Goal: Transaction & Acquisition: Purchase product/service

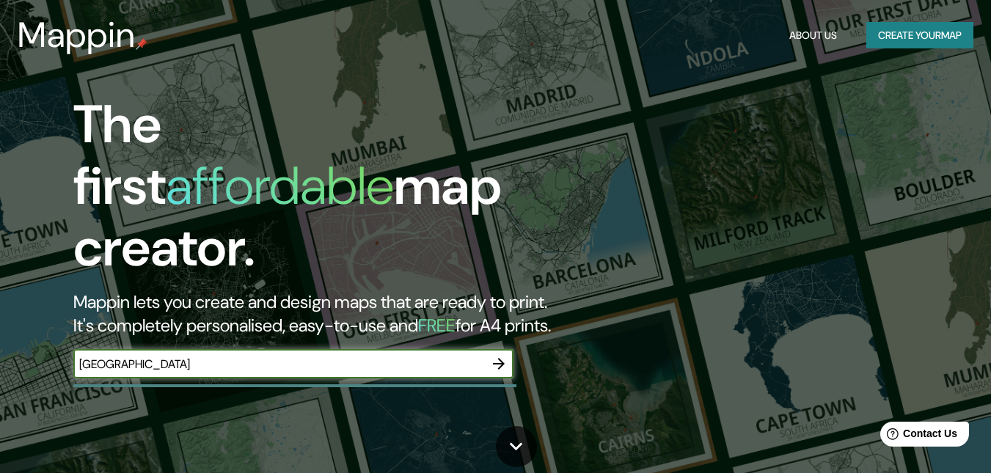
type input "[GEOGRAPHIC_DATA]"
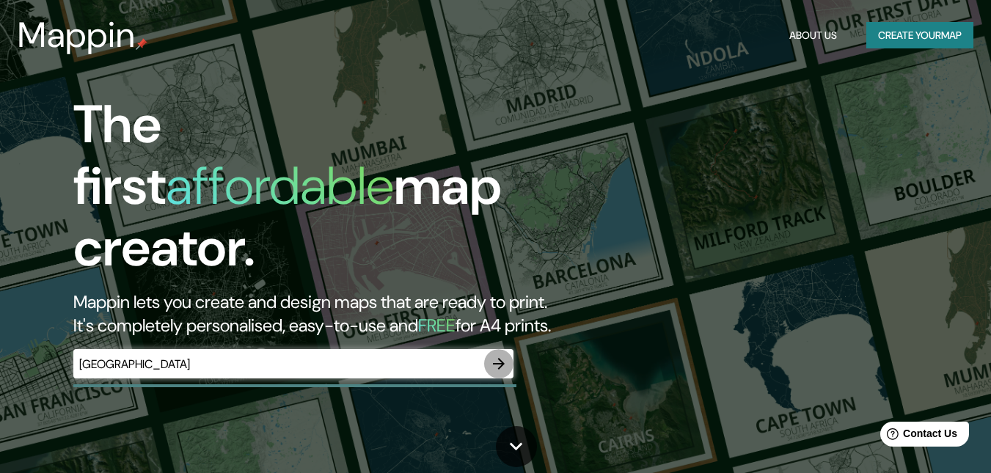
click at [501, 358] on icon "button" at bounding box center [499, 364] width 12 height 12
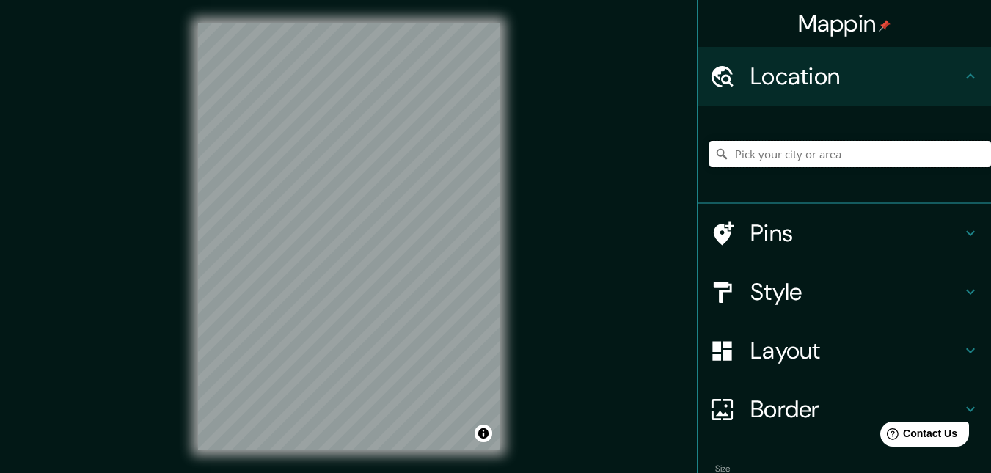
click at [853, 153] on input "Pick your city or area" at bounding box center [850, 154] width 282 height 26
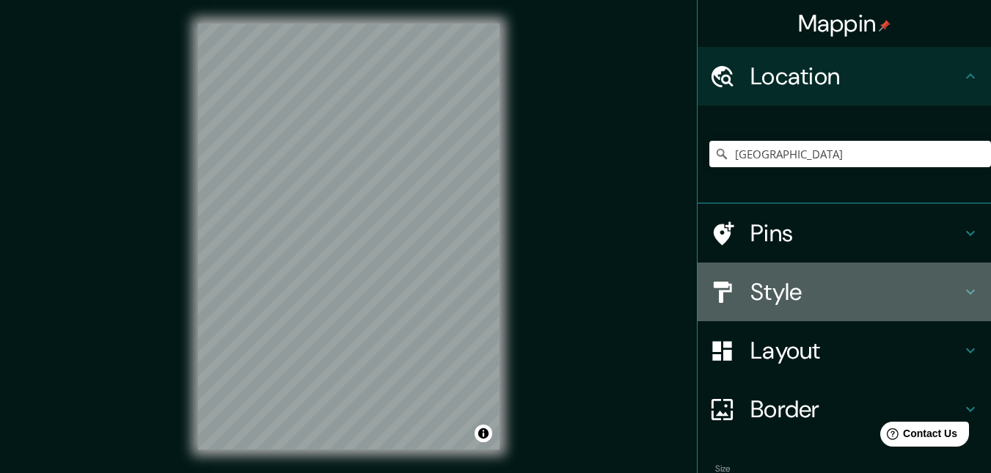
drag, startPoint x: 833, startPoint y: 267, endPoint x: 829, endPoint y: 275, distance: 8.9
click at [832, 269] on div "Style" at bounding box center [843, 292] width 293 height 59
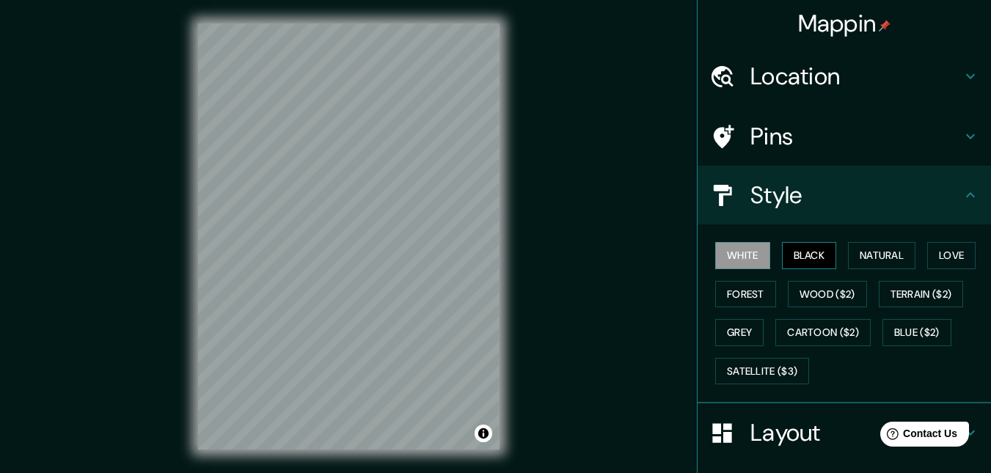
click at [803, 254] on button "Black" at bounding box center [809, 255] width 55 height 27
click at [802, 254] on button "Black" at bounding box center [809, 255] width 55 height 27
click at [837, 254] on div "White Black Natural Love Forest Wood ($2) Terrain ($2) Grey Cartoon ($2) Blue (…" at bounding box center [850, 313] width 282 height 154
click at [848, 255] on button "Natural" at bounding box center [881, 255] width 67 height 27
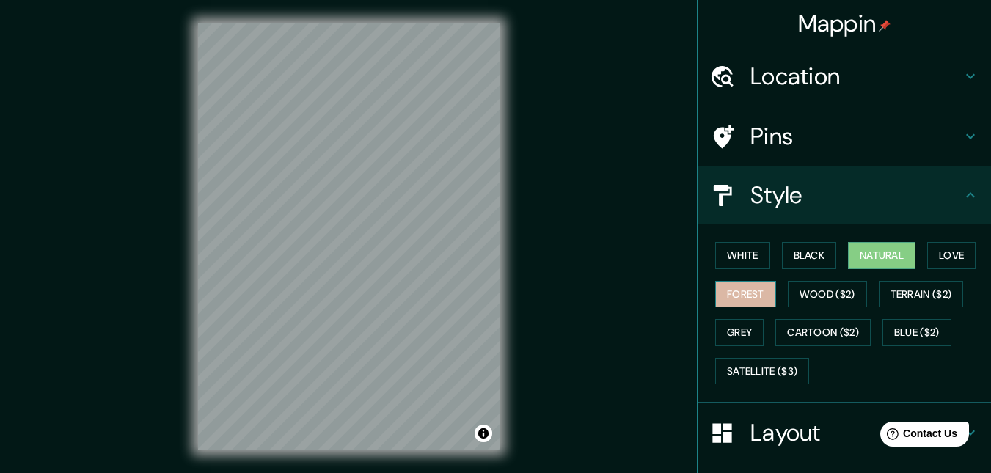
click at [747, 296] on button "Forest" at bounding box center [745, 294] width 61 height 27
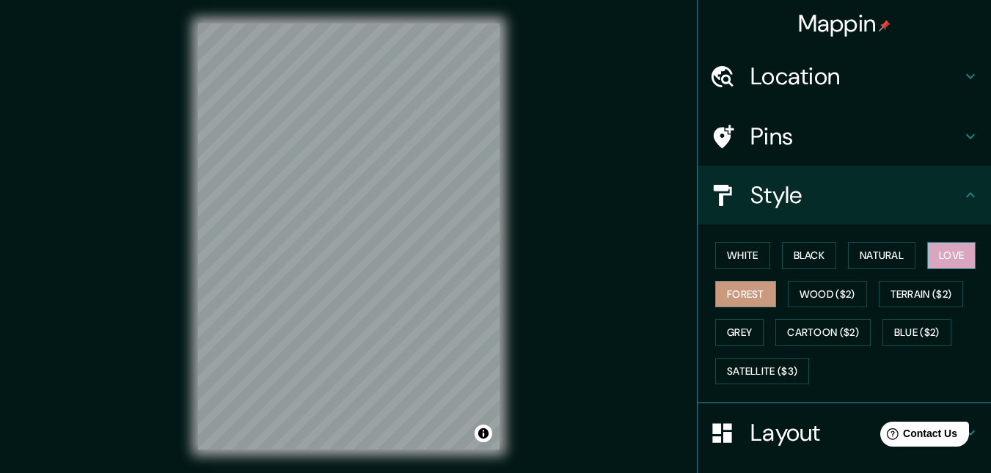
click at [934, 256] on button "Love" at bounding box center [951, 255] width 48 height 27
click at [715, 323] on button "Grey" at bounding box center [739, 332] width 48 height 27
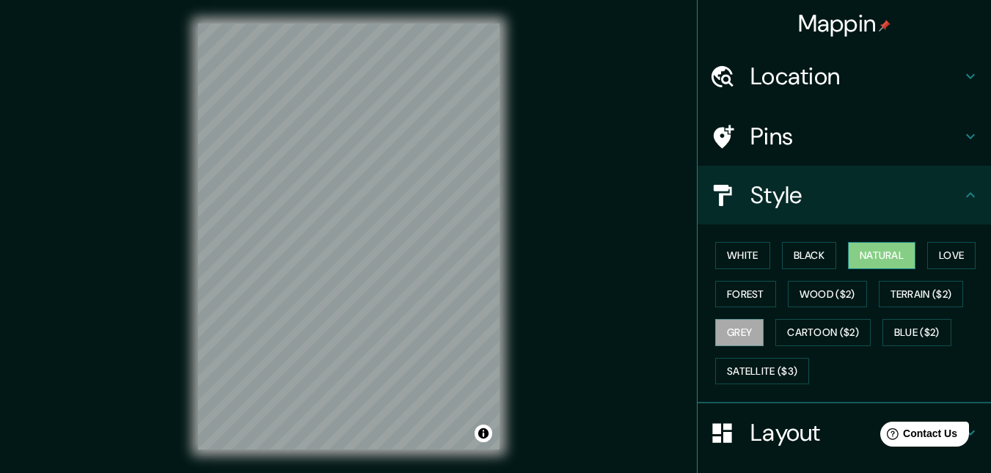
click at [871, 259] on button "Natural" at bounding box center [881, 255] width 67 height 27
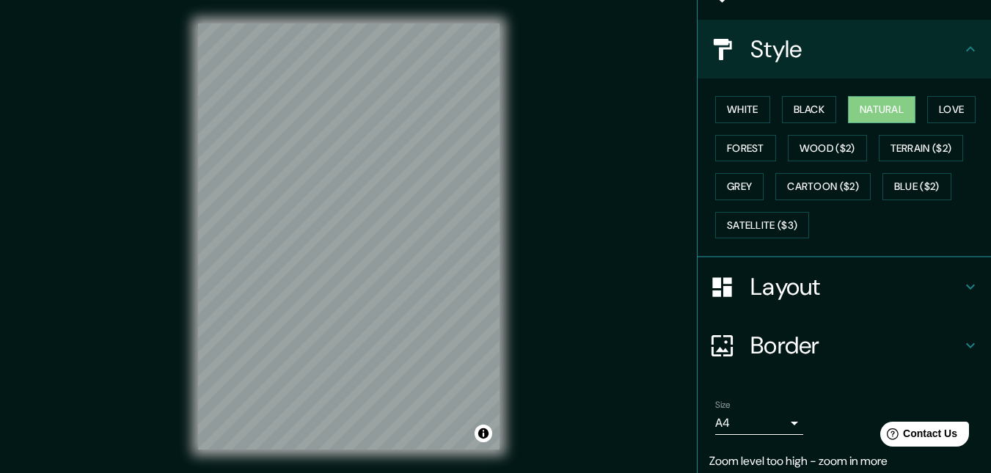
scroll to position [147, 0]
click at [774, 290] on h4 "Layout" at bounding box center [855, 285] width 211 height 29
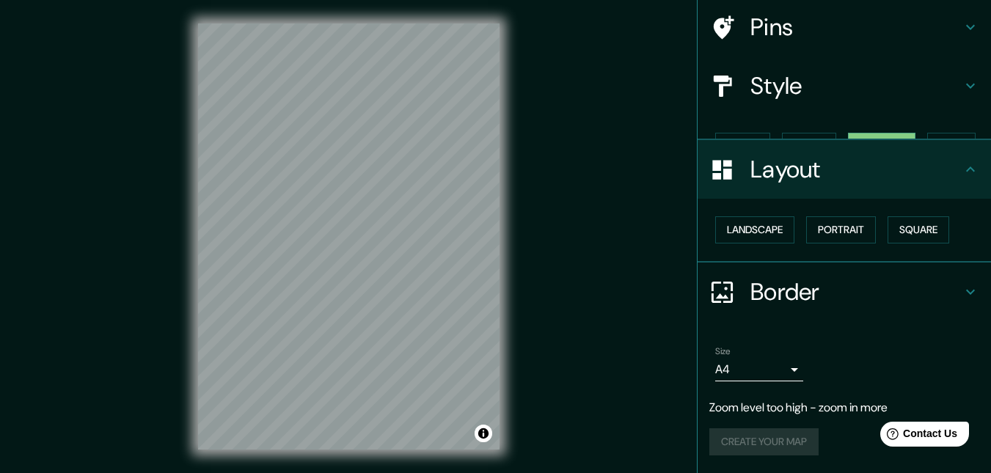
scroll to position [84, 0]
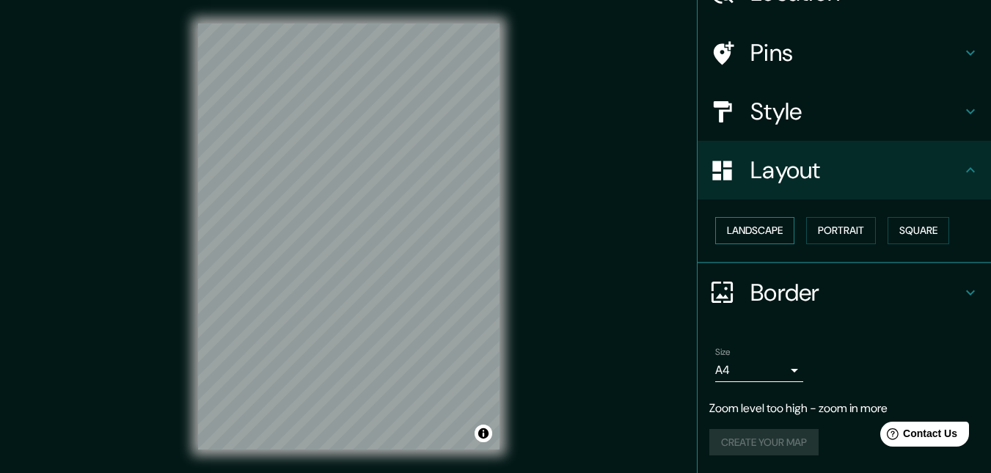
click at [774, 237] on button "Landscape" at bounding box center [754, 230] width 79 height 27
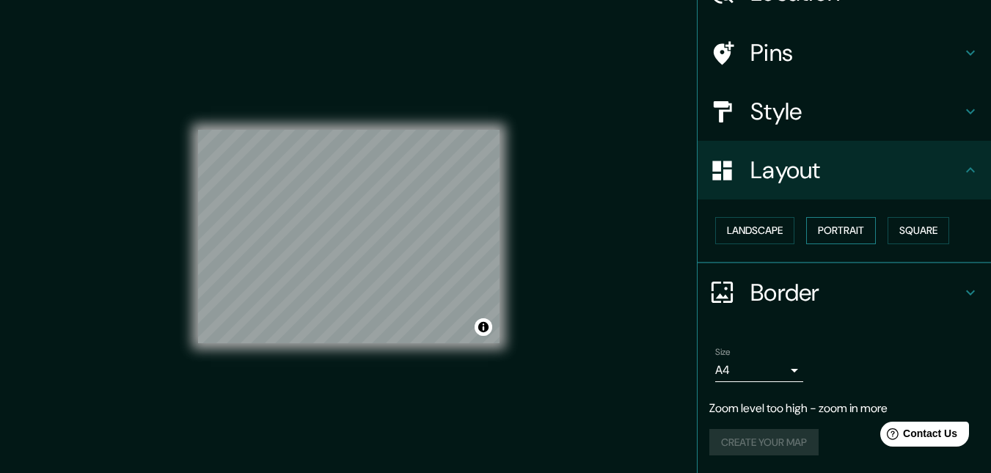
click at [839, 227] on button "Portrait" at bounding box center [841, 230] width 70 height 27
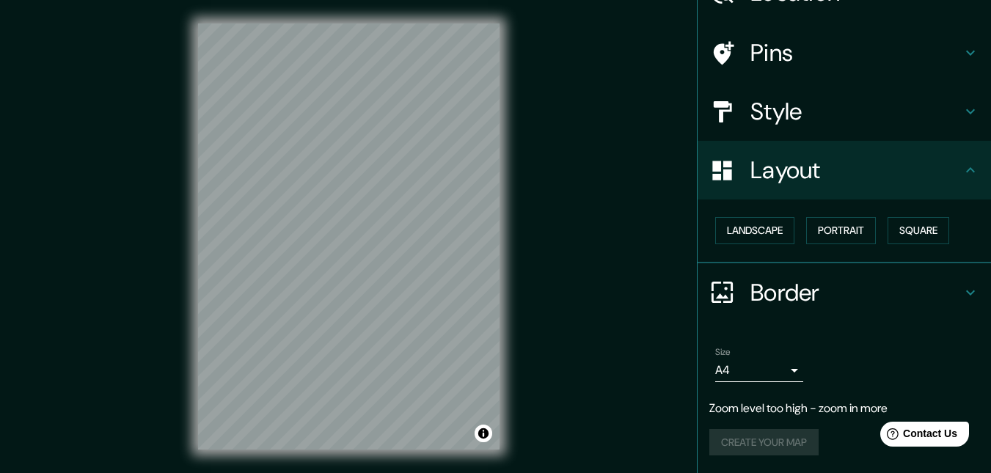
click at [880, 228] on div "Landscape [GEOGRAPHIC_DATA]" at bounding box center [850, 230] width 282 height 39
click at [889, 231] on button "Square" at bounding box center [918, 230] width 62 height 27
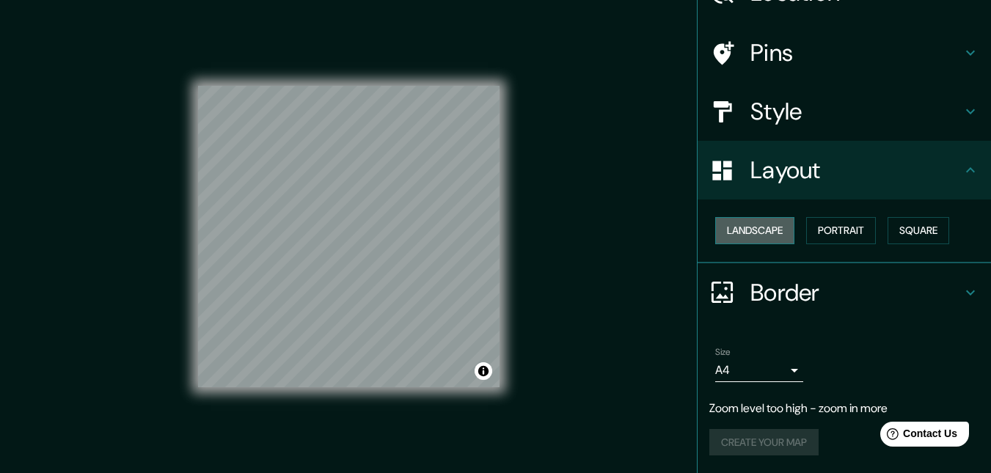
click at [737, 223] on button "Landscape" at bounding box center [754, 230] width 79 height 27
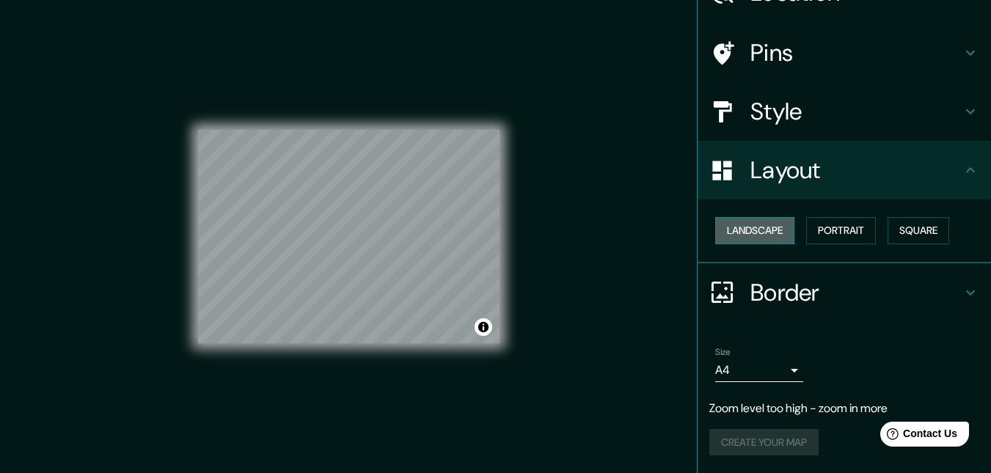
click at [734, 232] on button "Landscape" at bounding box center [754, 230] width 79 height 27
click at [796, 224] on div "Landscape [GEOGRAPHIC_DATA]" at bounding box center [850, 230] width 282 height 39
click at [809, 224] on button "Portrait" at bounding box center [841, 230] width 70 height 27
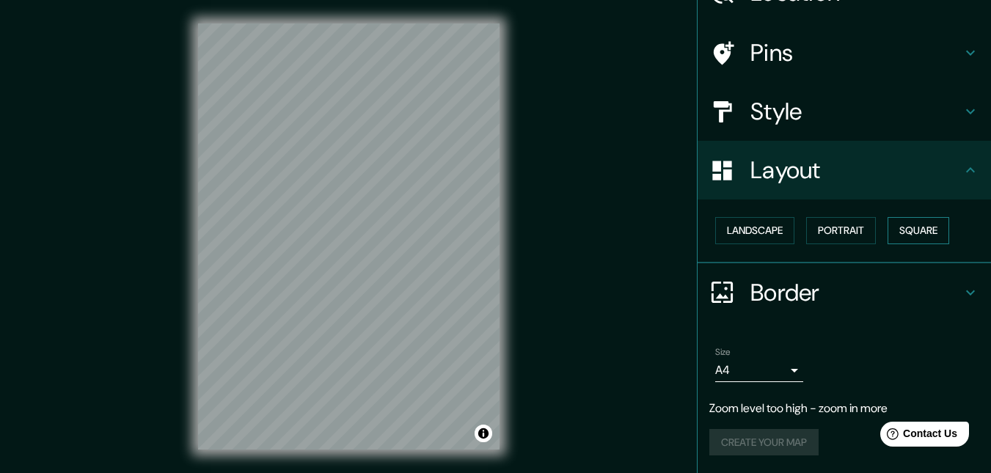
click at [923, 240] on button "Square" at bounding box center [918, 230] width 62 height 27
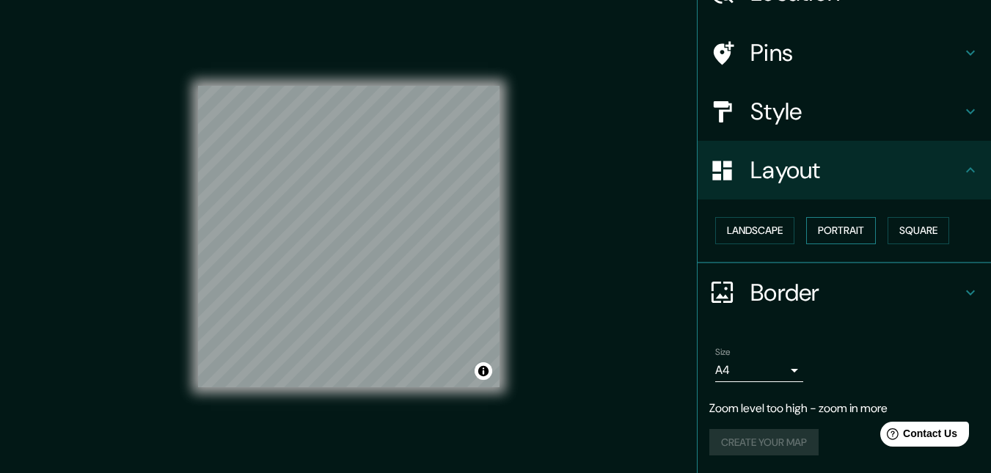
click at [842, 236] on button "Portrait" at bounding box center [841, 230] width 70 height 27
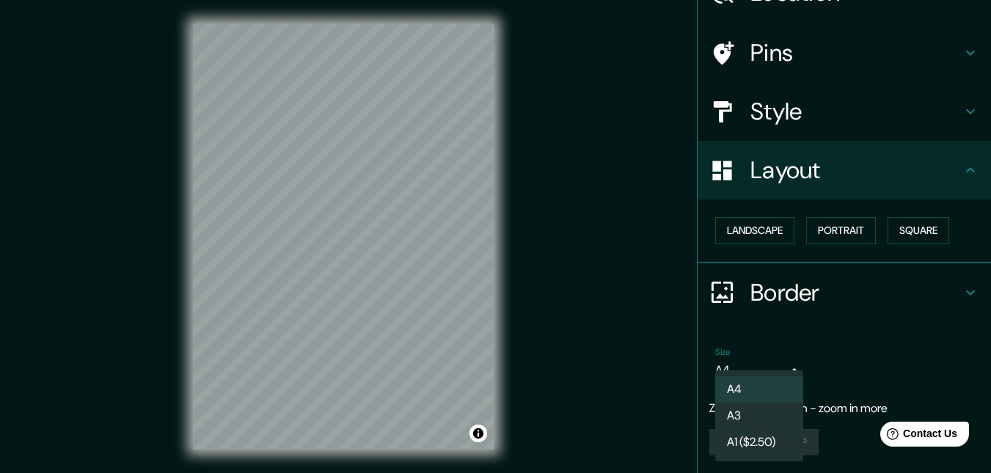
click at [749, 364] on body "Mappin Location [GEOGRAPHIC_DATA] Pins Style Layout Landscape Portrait Square B…" at bounding box center [495, 236] width 991 height 473
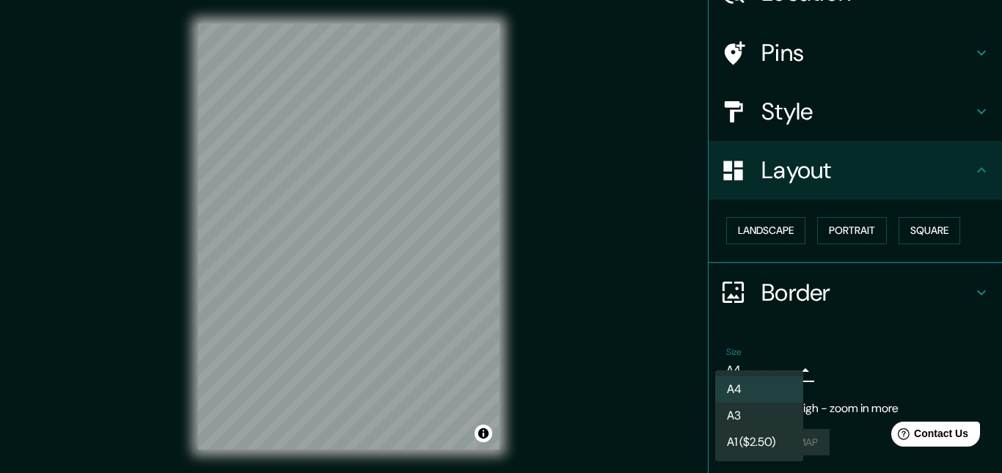
click at [792, 350] on div at bounding box center [501, 236] width 1002 height 473
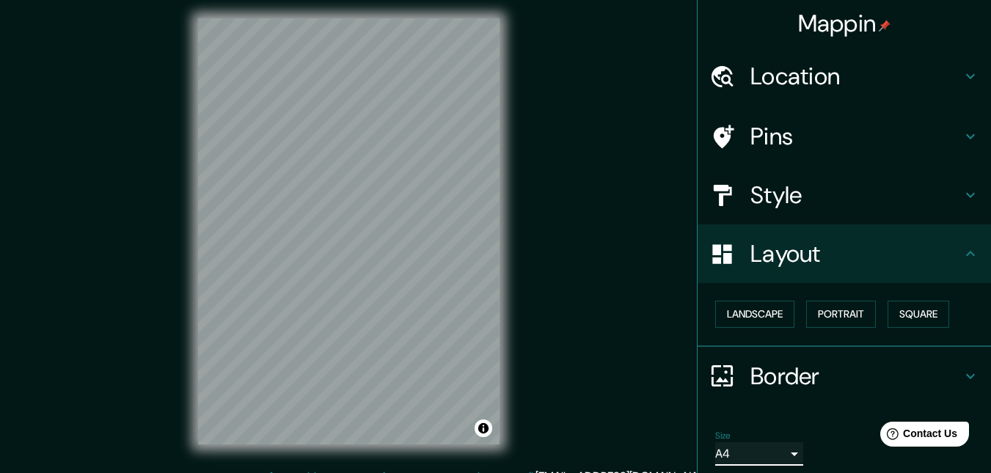
scroll to position [0, 0]
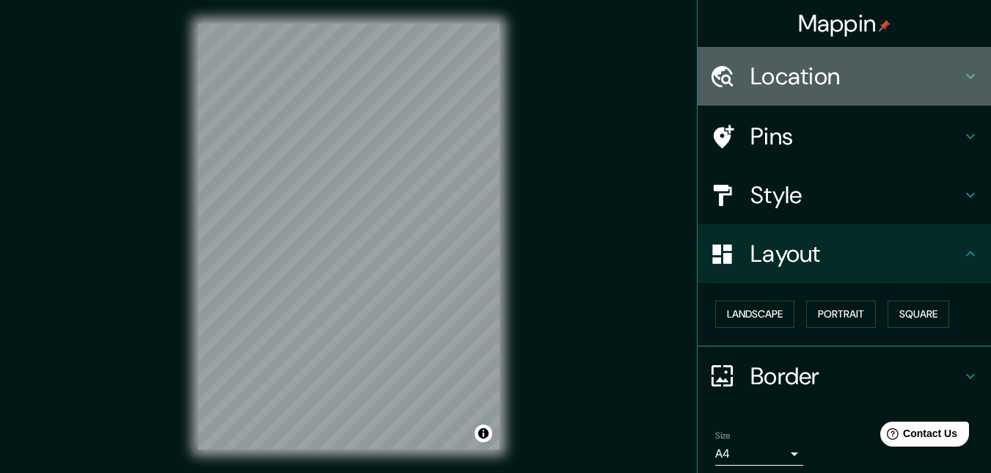
click at [833, 79] on h4 "Location" at bounding box center [855, 76] width 211 height 29
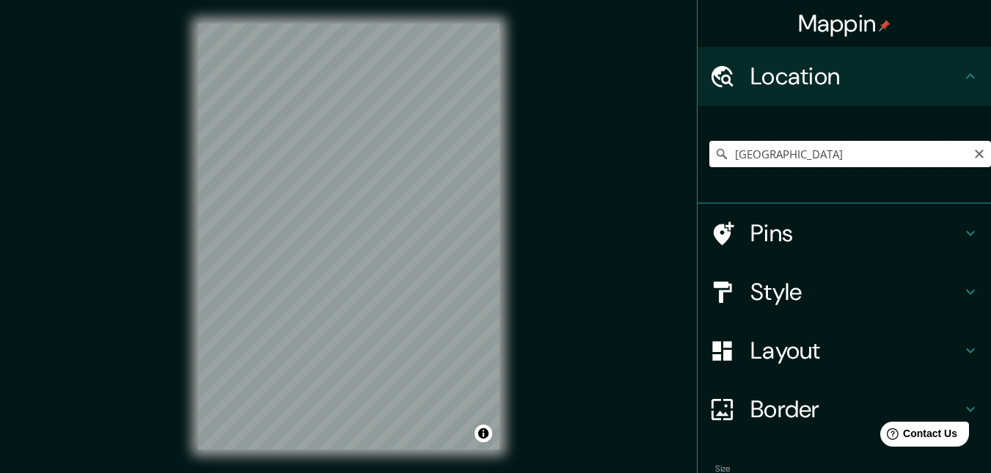
click at [797, 155] on input "[GEOGRAPHIC_DATA]" at bounding box center [850, 154] width 282 height 26
click at [845, 155] on input "[GEOGRAPHIC_DATA][PERSON_NAME], [GEOGRAPHIC_DATA]" at bounding box center [850, 154] width 282 height 26
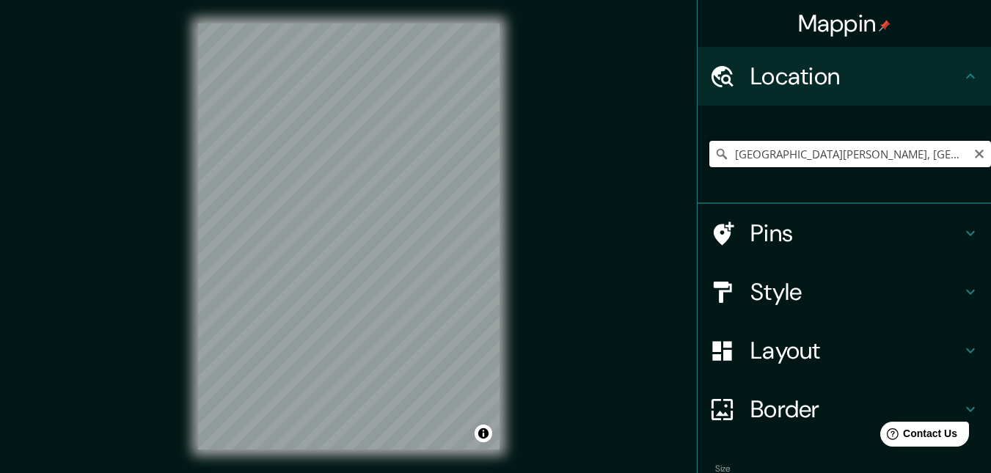
click at [845, 155] on input "[GEOGRAPHIC_DATA][PERSON_NAME], [GEOGRAPHIC_DATA]" at bounding box center [850, 154] width 282 height 26
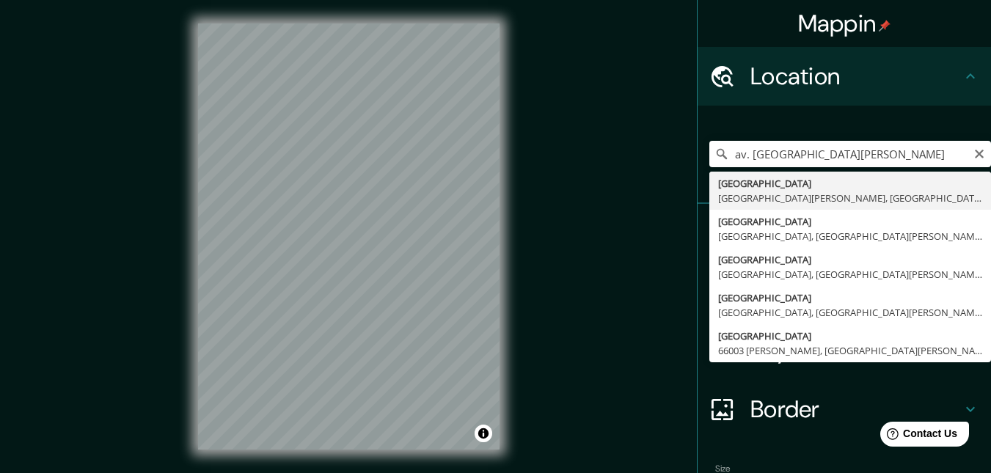
type input "[GEOGRAPHIC_DATA], [GEOGRAPHIC_DATA], [GEOGRAPHIC_DATA][PERSON_NAME], [GEOGRAPH…"
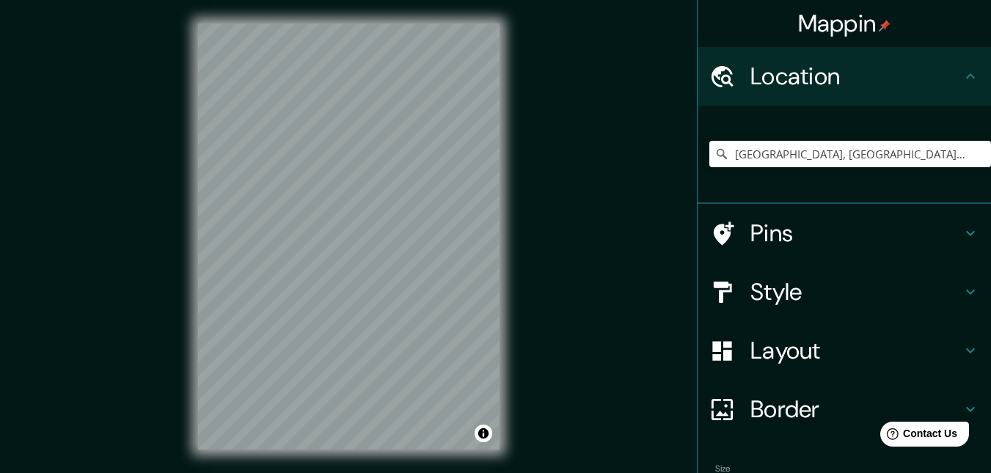
click at [818, 289] on h4 "Style" at bounding box center [855, 291] width 211 height 29
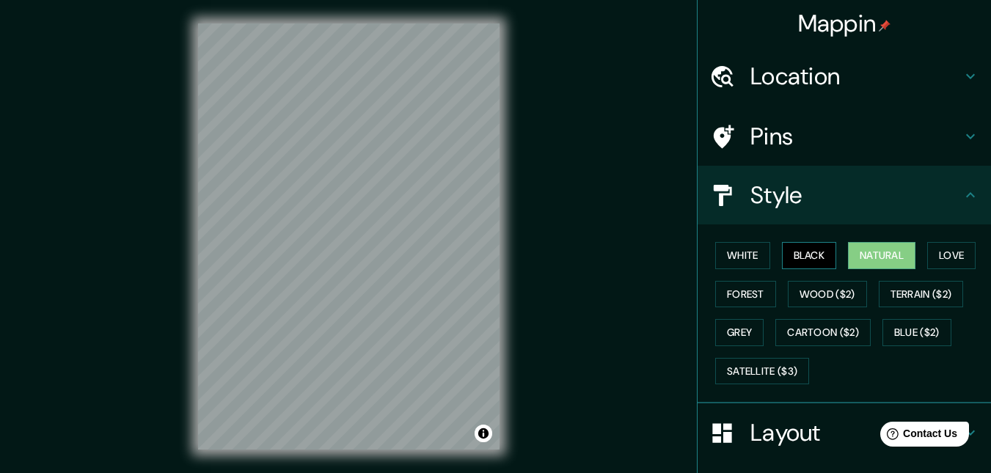
click at [782, 259] on button "Black" at bounding box center [809, 255] width 55 height 27
click at [739, 257] on button "White" at bounding box center [742, 255] width 55 height 27
click at [744, 256] on button "White" at bounding box center [742, 255] width 55 height 27
click at [865, 254] on button "Natural" at bounding box center [881, 255] width 67 height 27
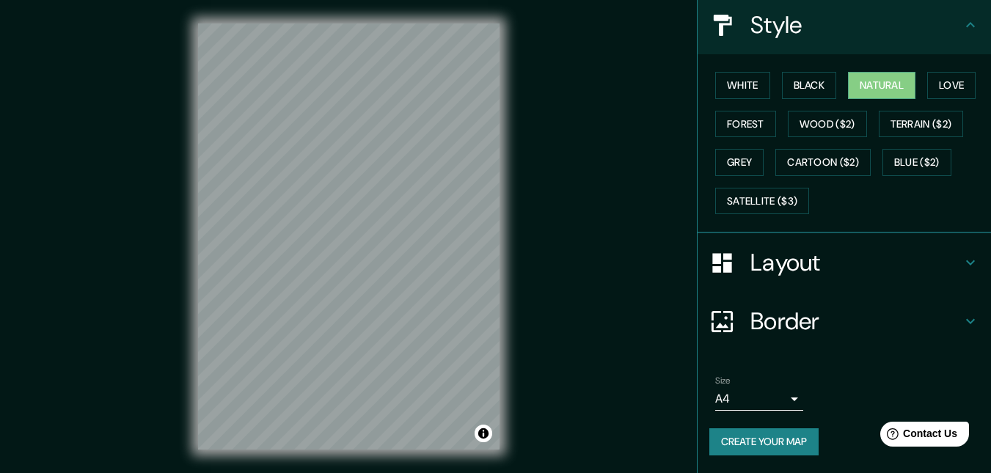
scroll to position [23, 0]
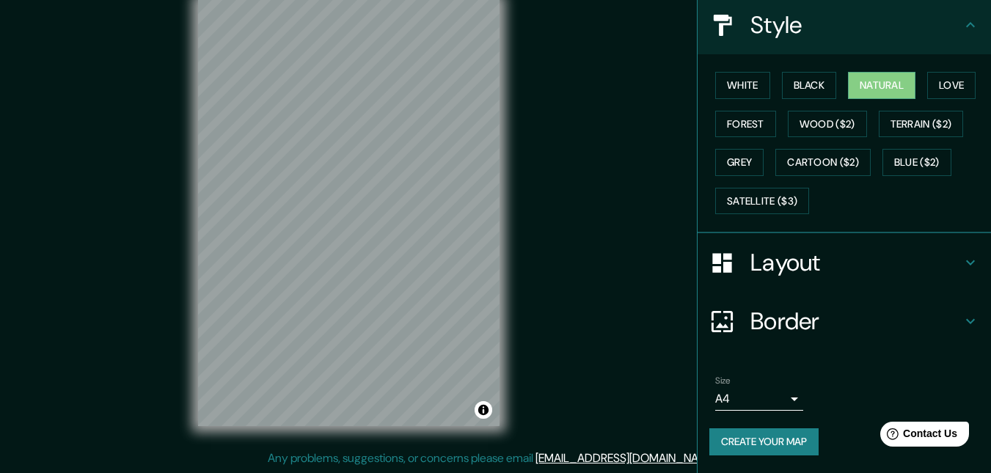
click at [777, 311] on h4 "Border" at bounding box center [855, 321] width 211 height 29
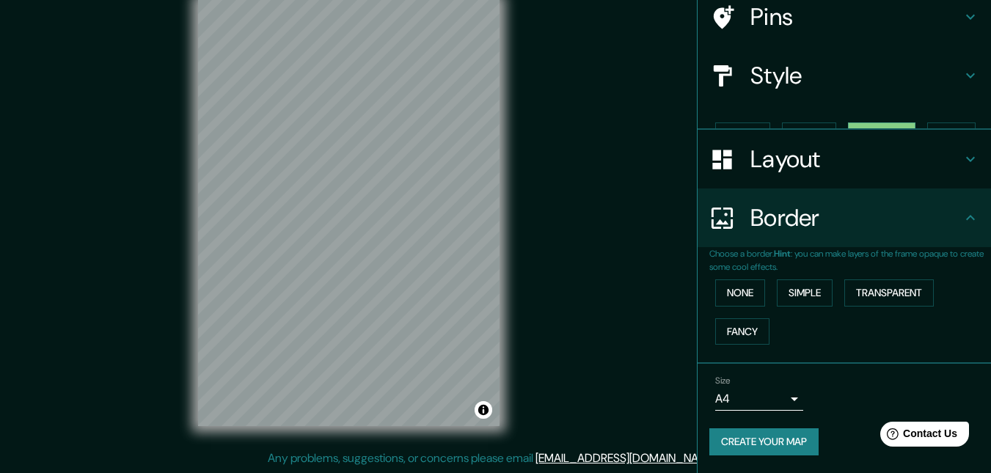
scroll to position [95, 0]
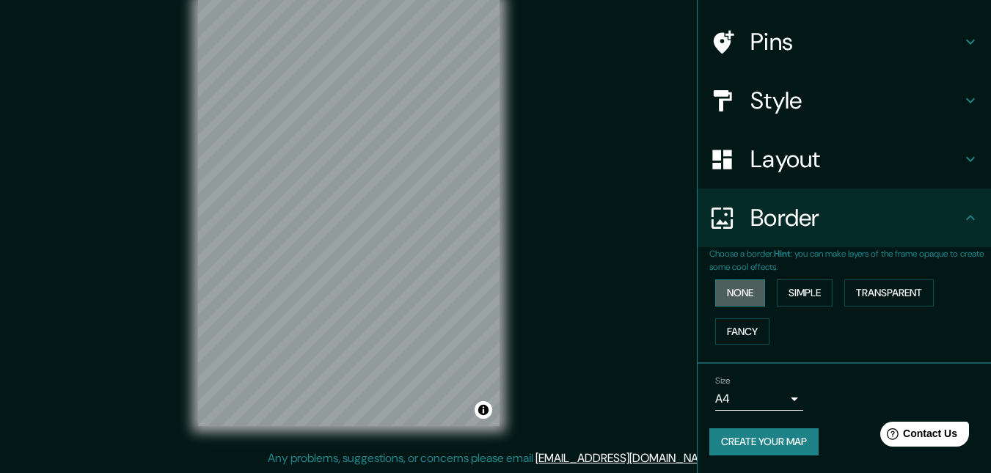
click at [746, 294] on button "None" at bounding box center [740, 292] width 50 height 27
drag, startPoint x: 775, startPoint y: 293, endPoint x: 761, endPoint y: 298, distance: 14.8
click at [777, 293] on button "Simple" at bounding box center [805, 292] width 56 height 27
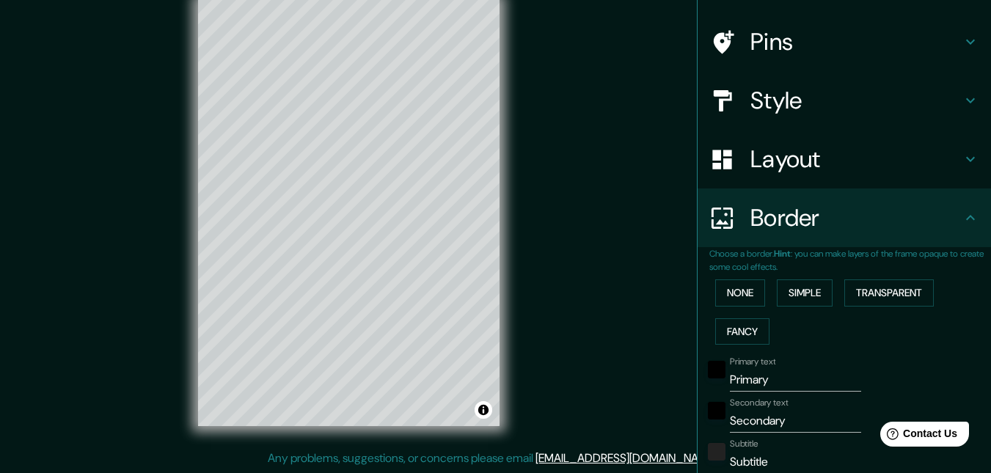
click at [736, 314] on div "None Simple Transparent Fancy" at bounding box center [850, 312] width 282 height 77
click at [744, 328] on button "Fancy" at bounding box center [742, 331] width 54 height 27
click at [871, 304] on button "Transparent" at bounding box center [888, 292] width 89 height 27
click at [752, 294] on button "None" at bounding box center [740, 292] width 50 height 27
